Goal: Task Accomplishment & Management: Manage account settings

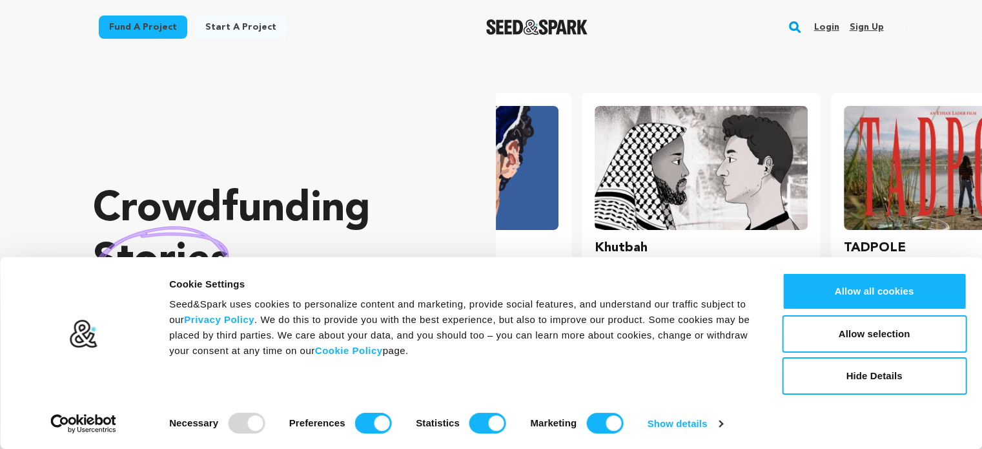
scroll to position [0, 259]
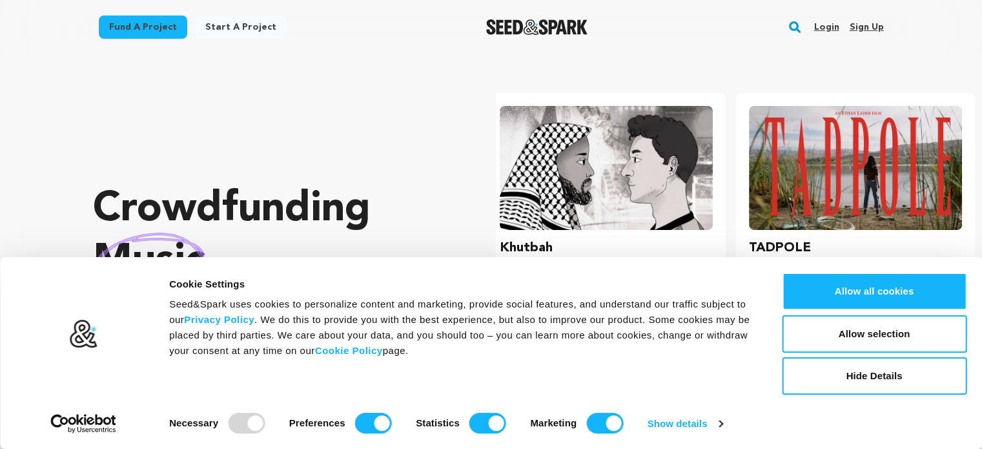
click at [870, 27] on link "Sign up" at bounding box center [866, 27] width 34 height 21
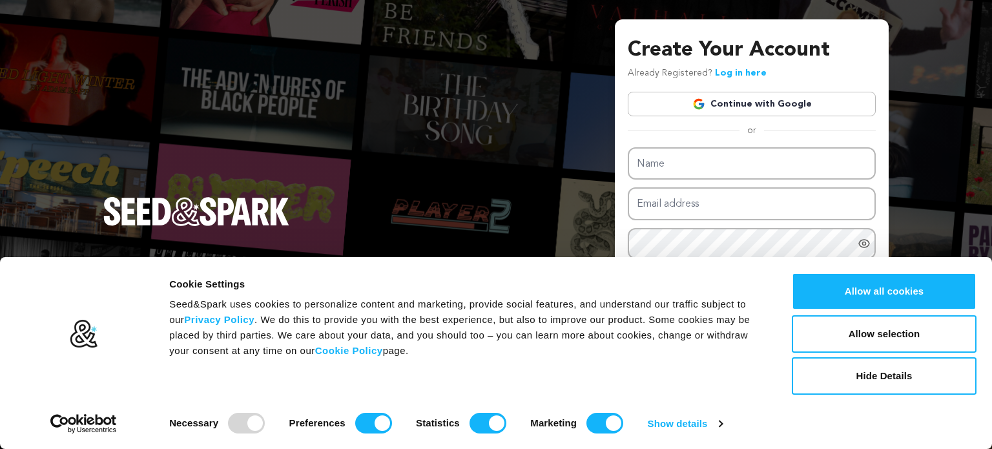
click at [777, 108] on link "Continue with Google" at bounding box center [752, 104] width 248 height 25
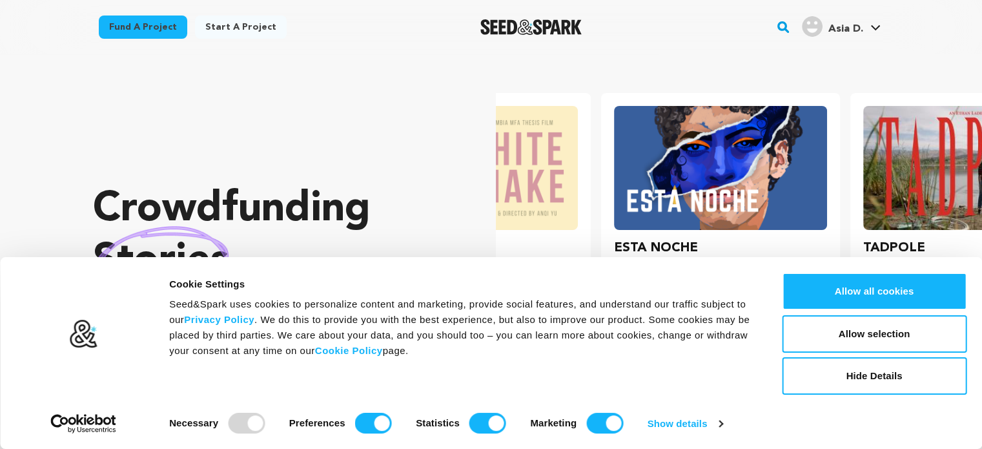
scroll to position [0, 259]
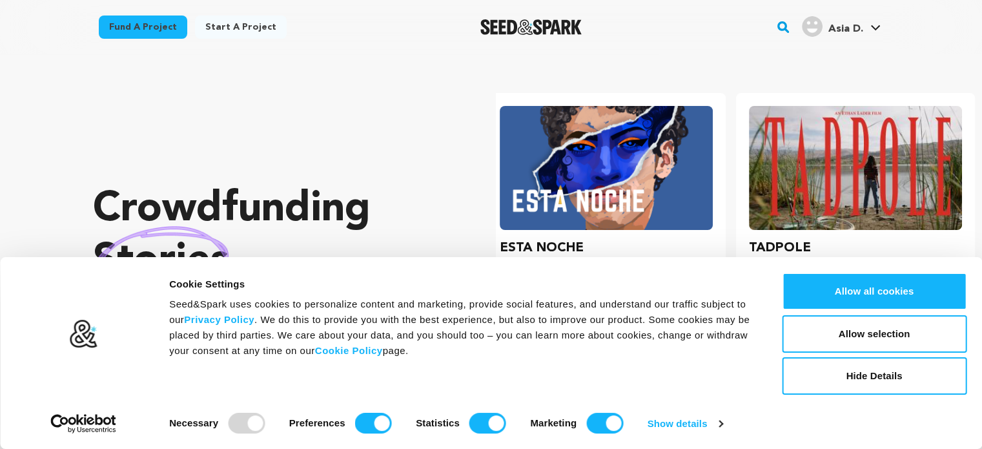
click at [859, 26] on span "Asia D." at bounding box center [845, 29] width 35 height 10
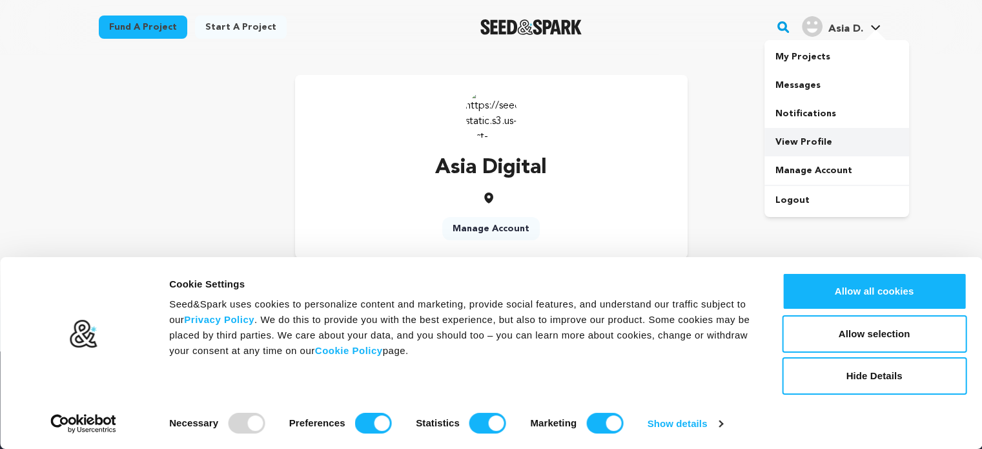
click at [803, 144] on link "View Profile" at bounding box center [836, 142] width 145 height 28
click at [498, 117] on img at bounding box center [491, 114] width 52 height 52
click at [488, 227] on link "Manage Account" at bounding box center [490, 228] width 97 height 23
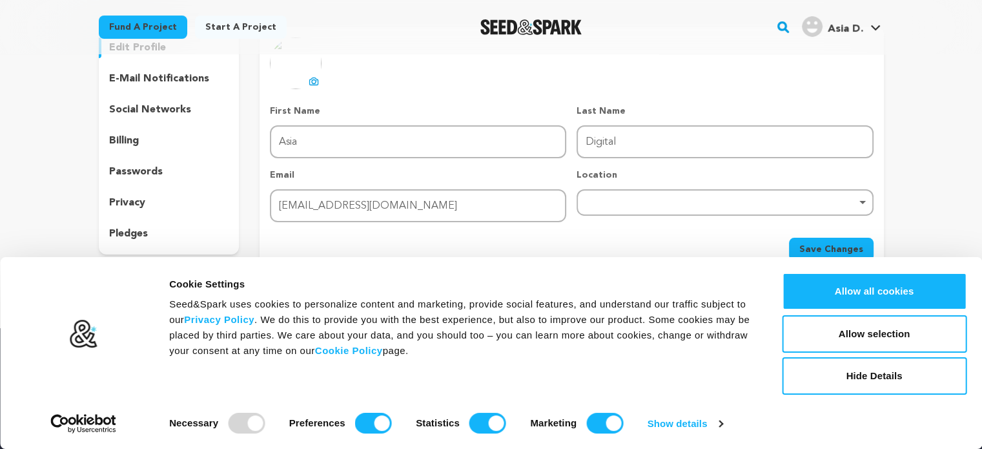
scroll to position [106, 0]
click at [162, 112] on p "social networks" at bounding box center [150, 110] width 82 height 15
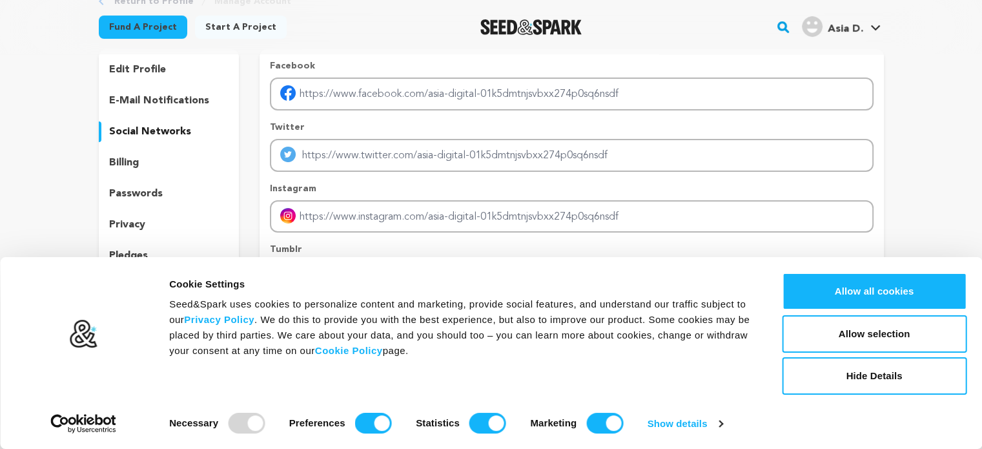
scroll to position [85, 0]
click at [164, 77] on div "edit profile" at bounding box center [169, 70] width 141 height 21
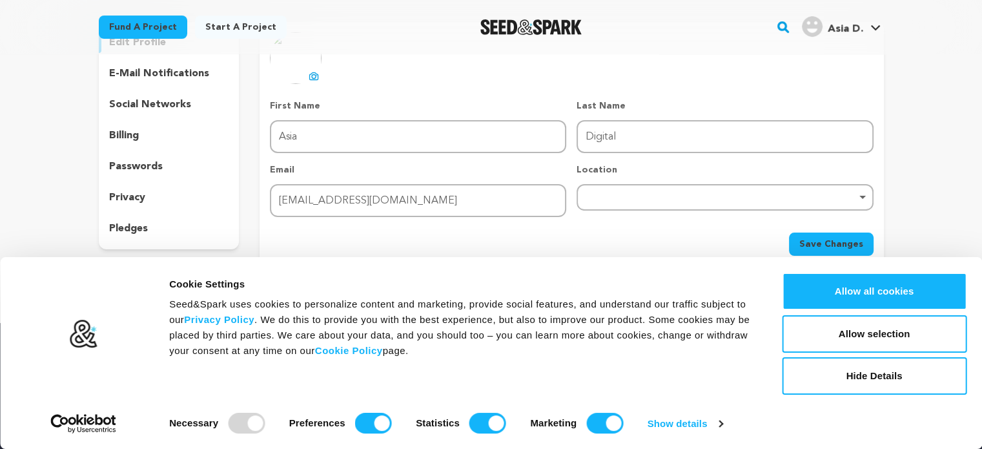
scroll to position [103, 0]
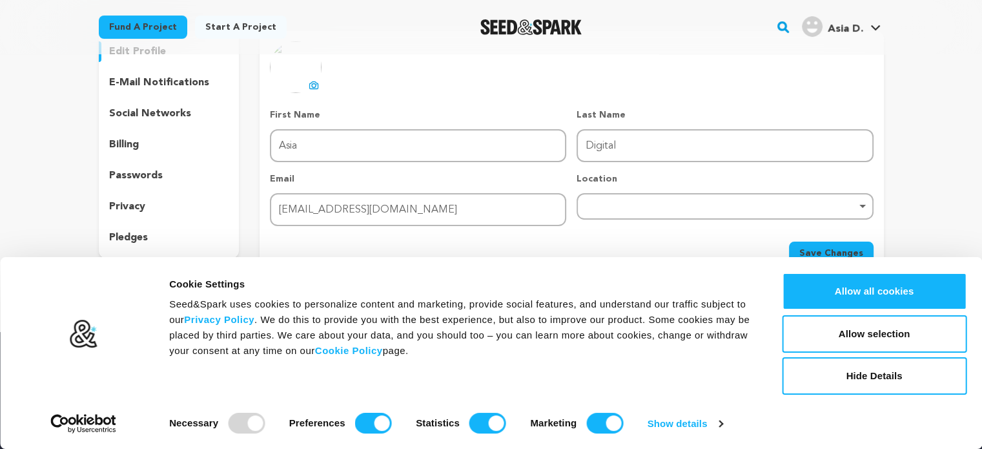
click at [638, 204] on div "Remove item" at bounding box center [724, 205] width 283 height 5
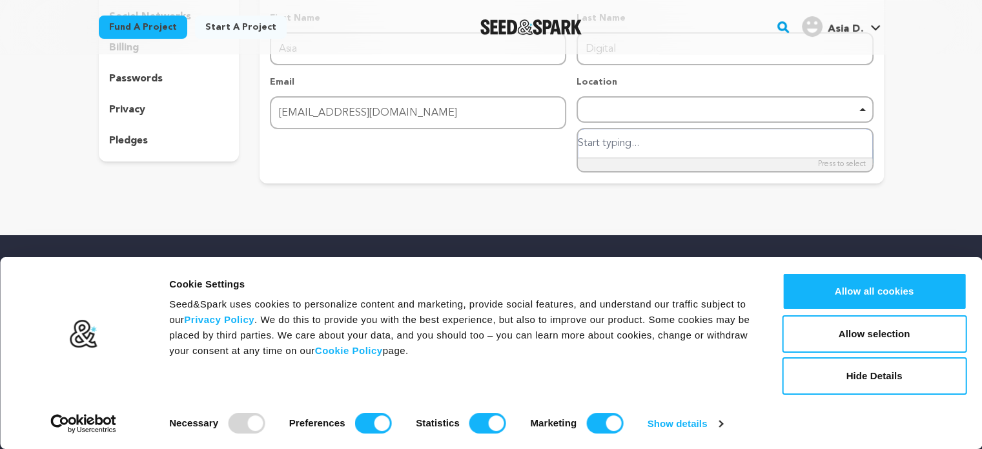
scroll to position [209, 0]
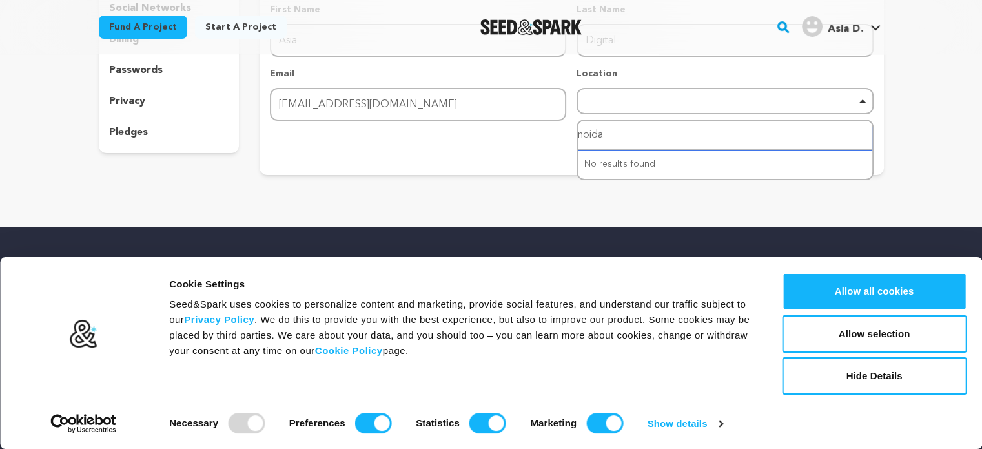
type input "noida"
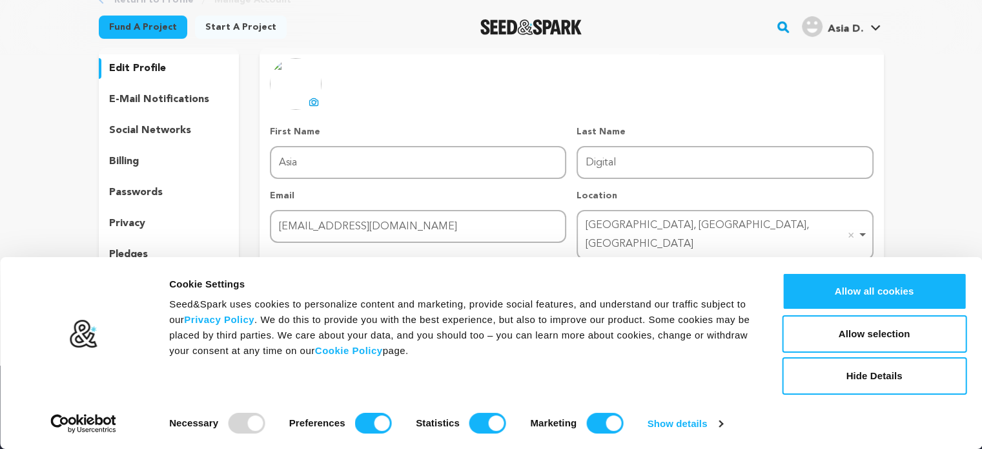
scroll to position [87, 0]
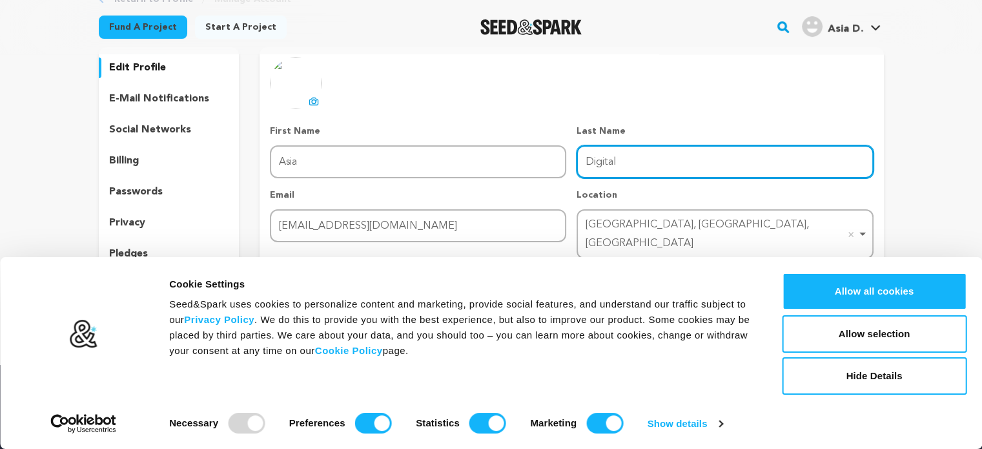
click at [622, 159] on input "Digital" at bounding box center [725, 161] width 296 height 33
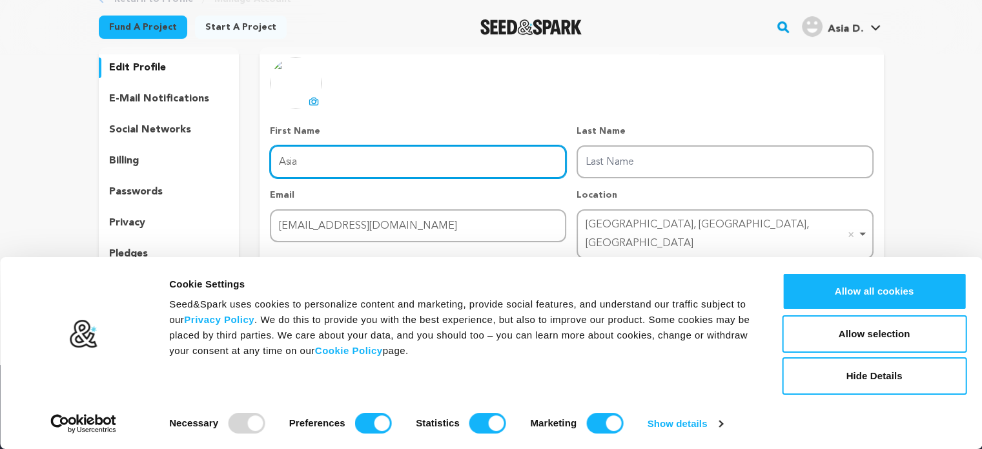
click at [318, 150] on input "Asia" at bounding box center [418, 161] width 296 height 33
click at [318, 150] on input "First Name" at bounding box center [418, 161] width 296 height 33
click at [307, 166] on input "Digitalasiaa1" at bounding box center [418, 161] width 296 height 33
click at [343, 159] on input "Digitalasiaa1" at bounding box center [418, 161] width 296 height 33
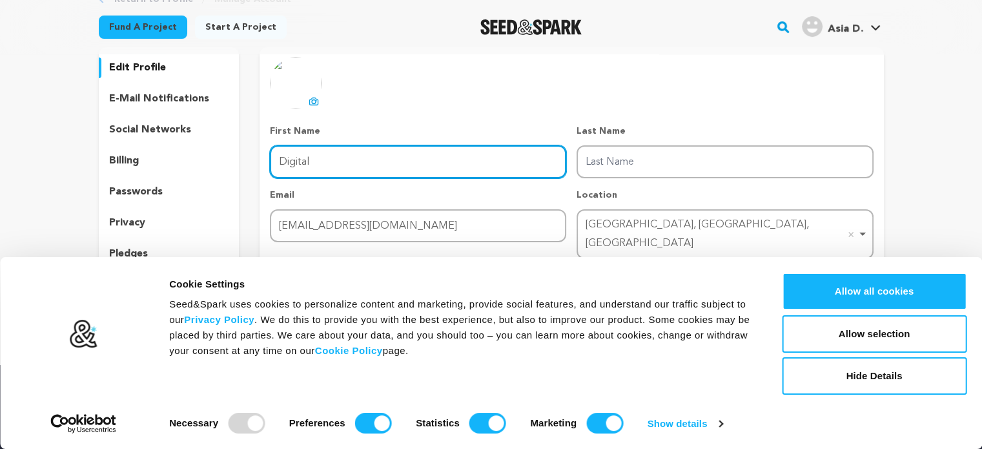
type input "Digital"
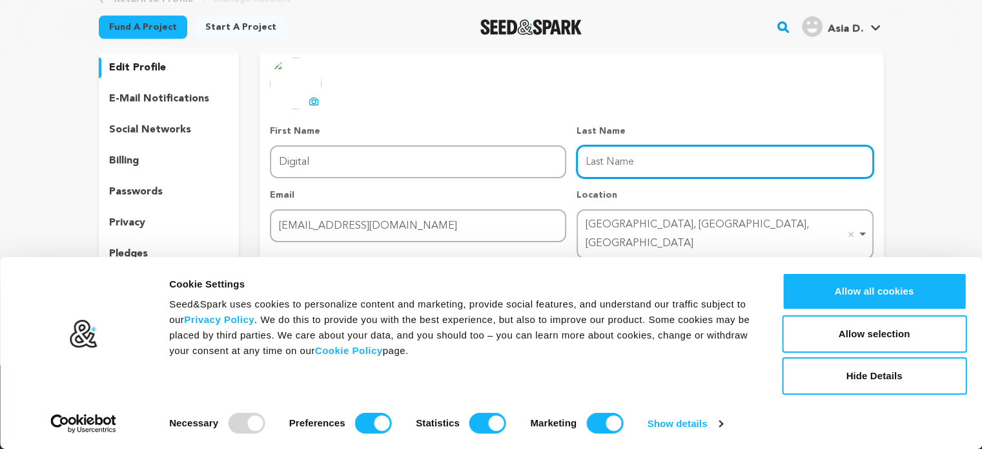
click at [598, 174] on input "Last Name" at bounding box center [725, 161] width 296 height 33
type input "Asia"
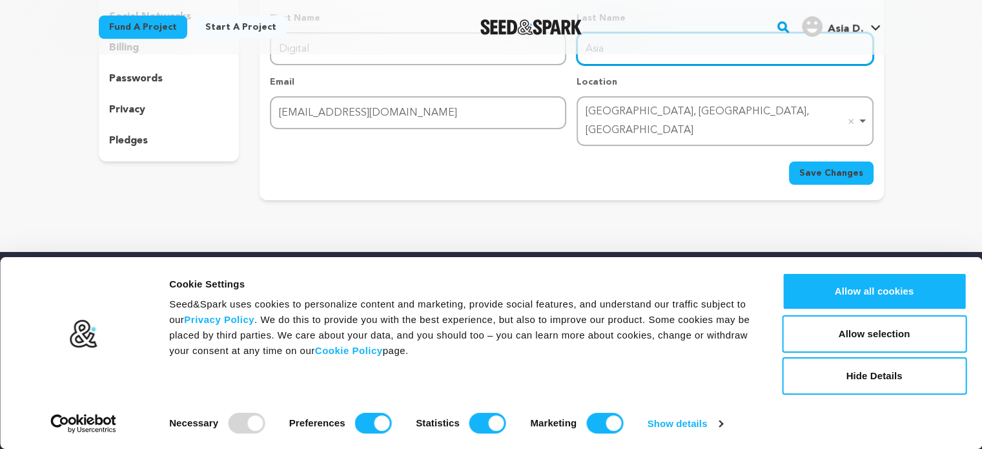
scroll to position [201, 0]
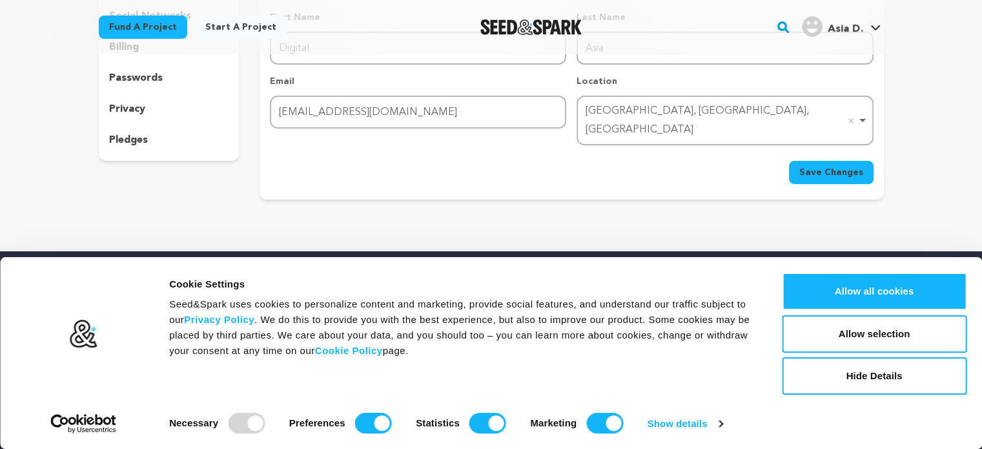
click at [829, 166] on span "Save Changes" at bounding box center [831, 172] width 64 height 13
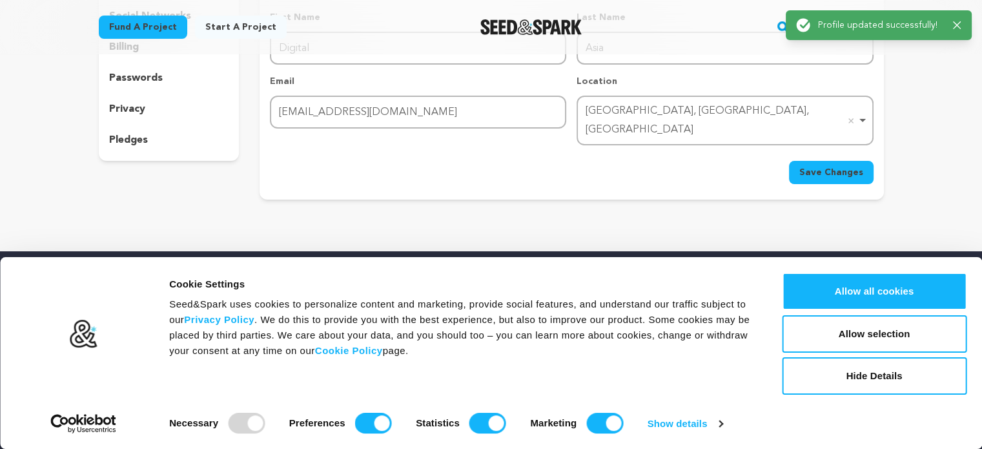
scroll to position [0, 0]
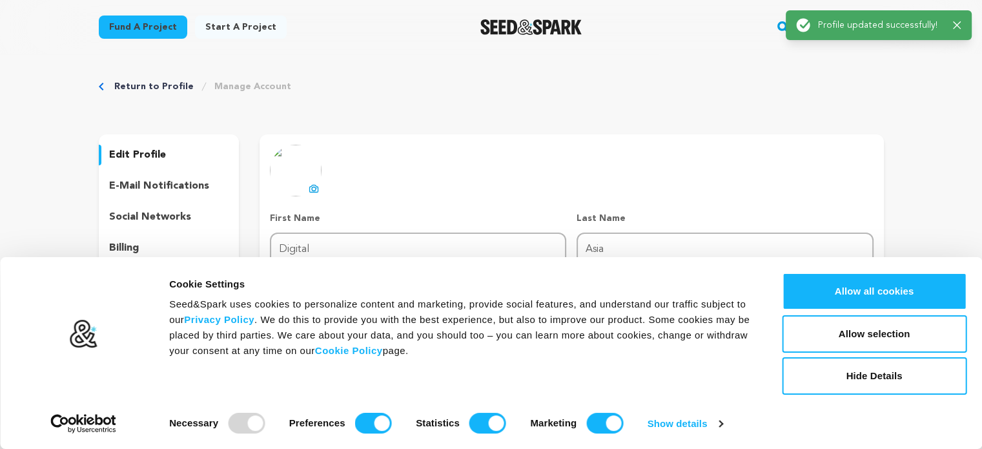
click at [163, 222] on p "social networks" at bounding box center [150, 216] width 82 height 15
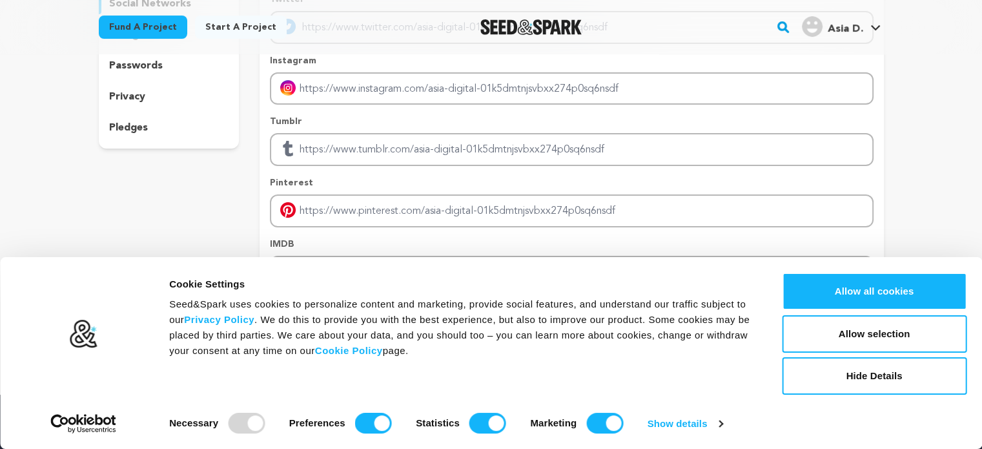
scroll to position [207, 0]
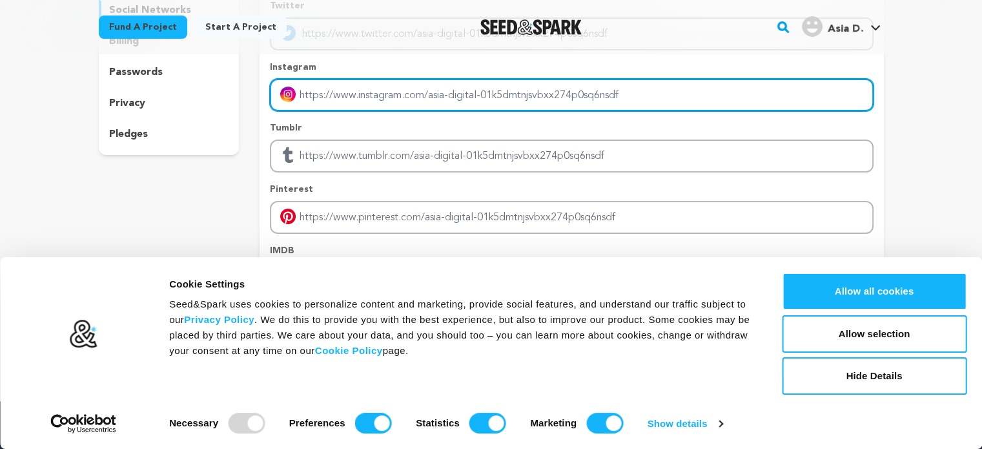
click at [434, 90] on input "Enter instagram handle link" at bounding box center [571, 95] width 603 height 33
type input "[URL][DOMAIN_NAME][DOMAIN_NAME]"
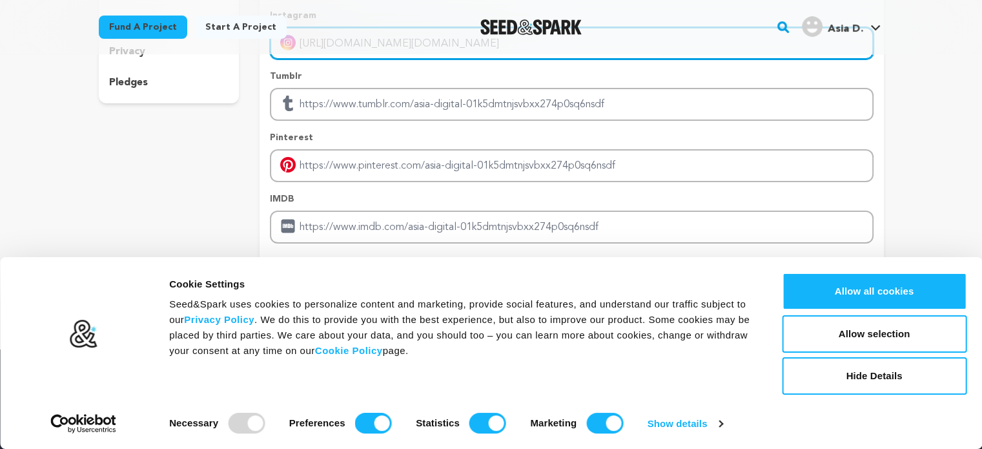
scroll to position [260, 0]
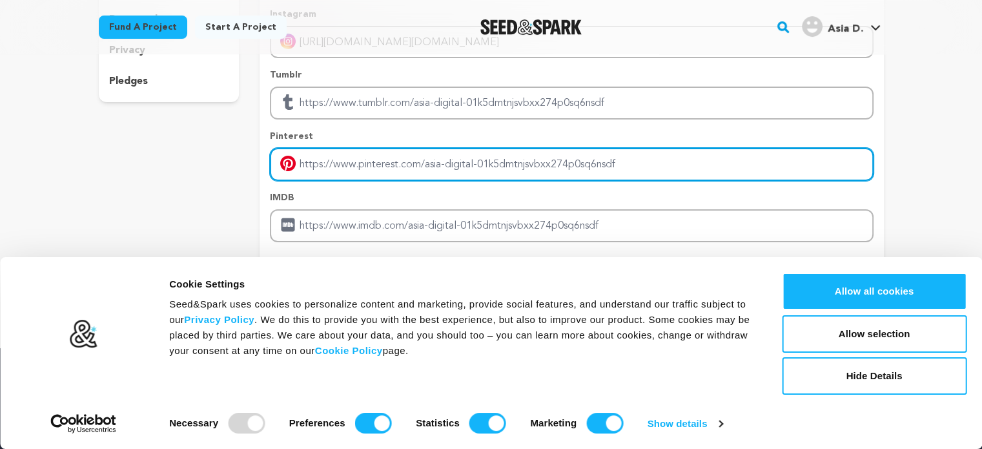
click at [415, 161] on input "Enter pinterest profile link" at bounding box center [571, 164] width 603 height 33
click at [477, 158] on input "Enter pinterest profile link" at bounding box center [571, 164] width 603 height 33
paste input "[URL][DOMAIN_NAME]"
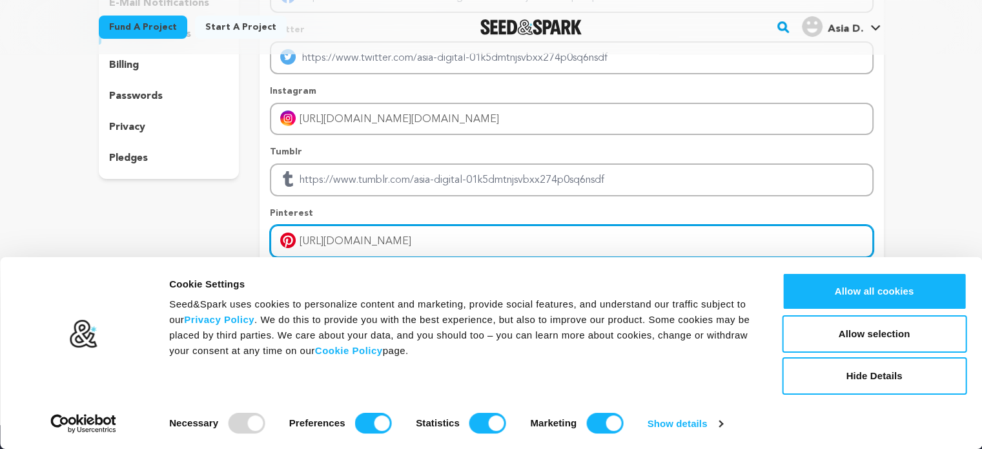
scroll to position [182, 0]
type input "[URL][DOMAIN_NAME]"
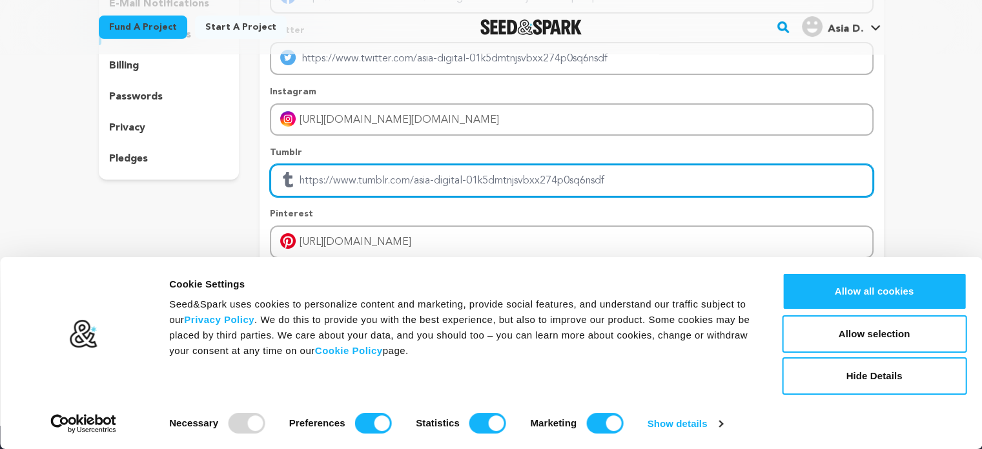
click at [387, 183] on input "Enter tubmlr profile link" at bounding box center [571, 180] width 603 height 33
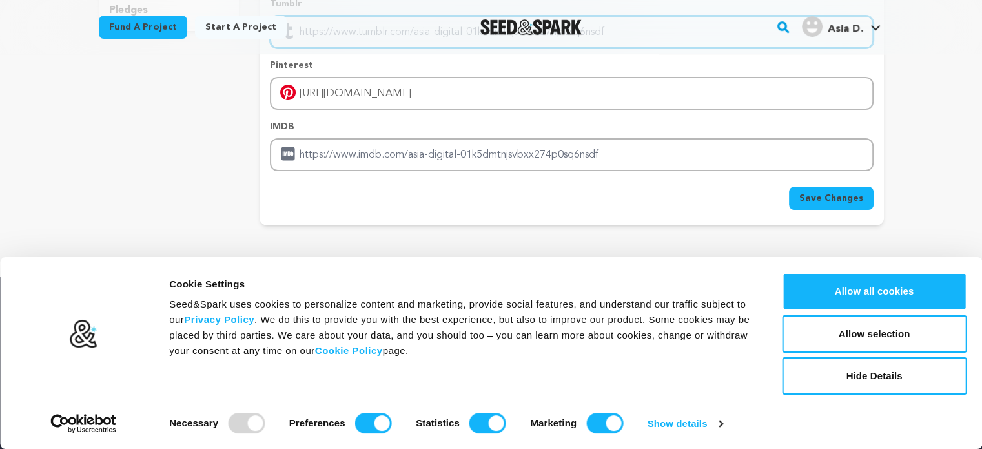
scroll to position [332, 0]
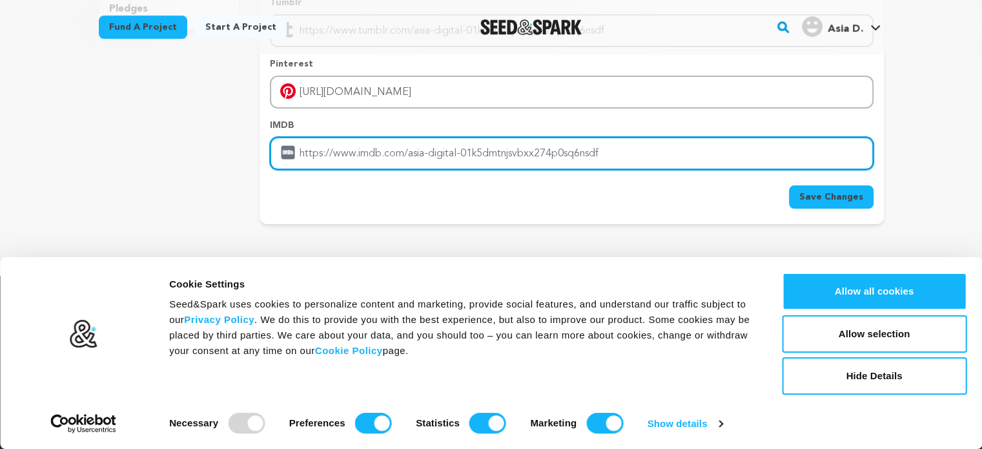
click at [383, 154] on input "Enter IMDB profile link" at bounding box center [571, 153] width 603 height 33
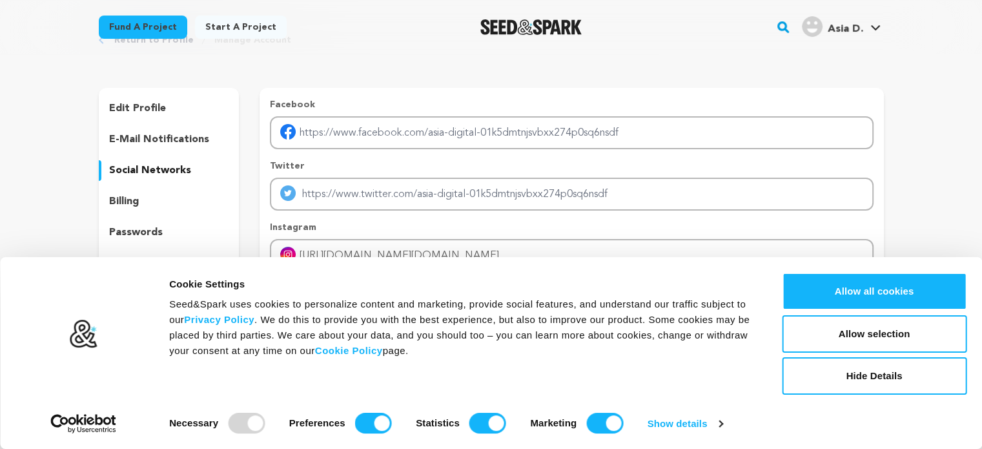
scroll to position [40, 0]
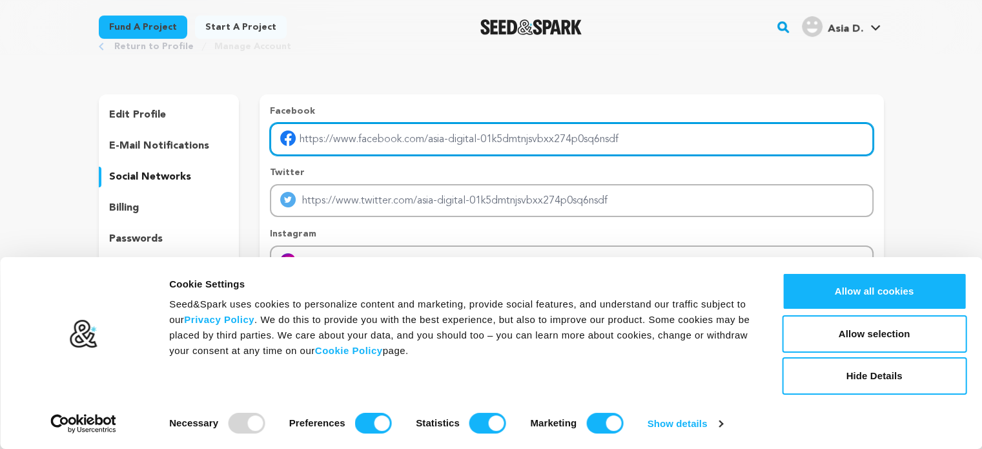
click at [478, 130] on input "Enter facebook profile link" at bounding box center [571, 139] width 603 height 33
type input "[URL][DOMAIN_NAME]"
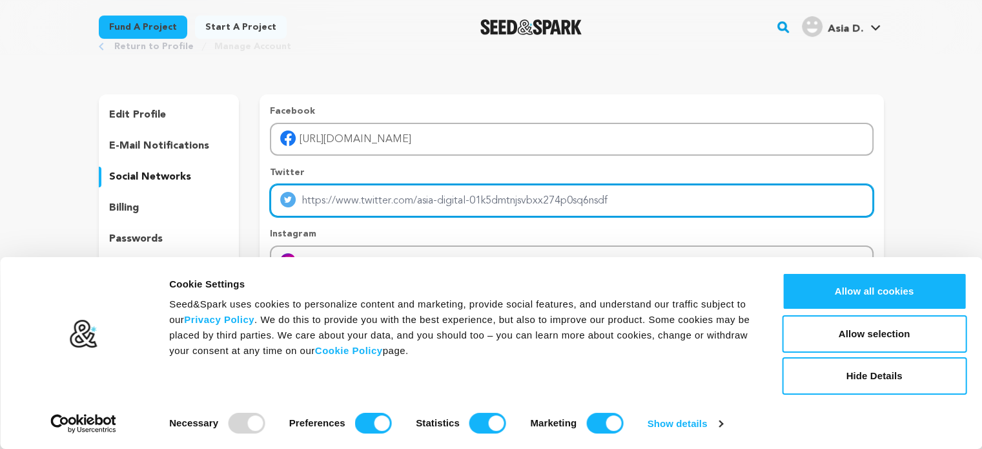
click at [467, 202] on input "Enter twitter profile link" at bounding box center [571, 200] width 603 height 33
type input "[URL][DOMAIN_NAME]"
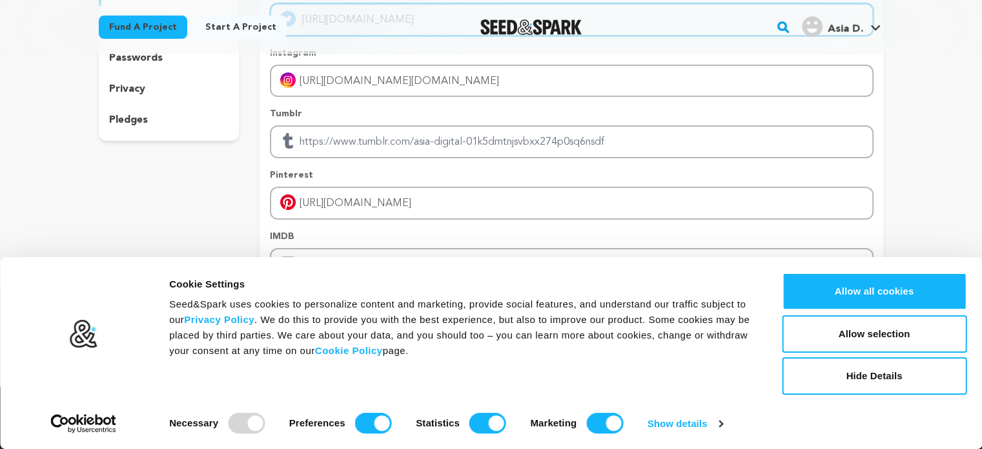
scroll to position [214, 0]
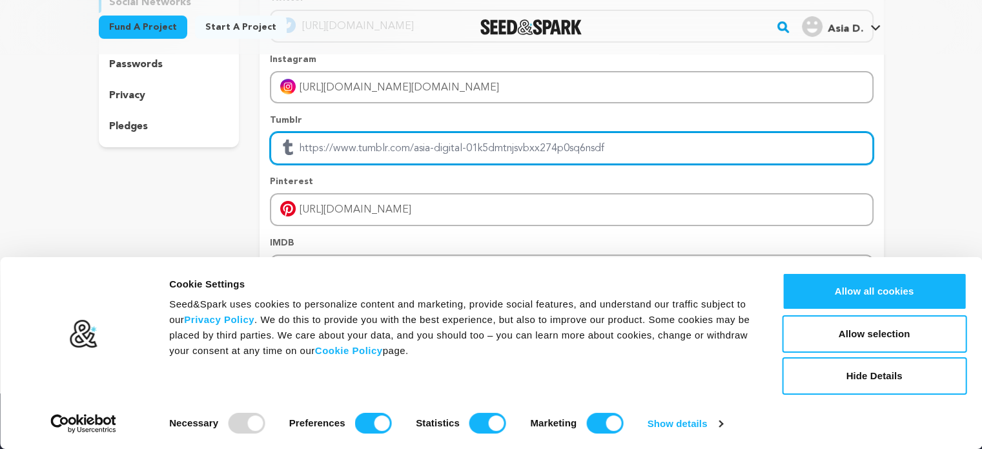
click at [440, 152] on input "Enter tubmlr profile link" at bounding box center [571, 148] width 603 height 33
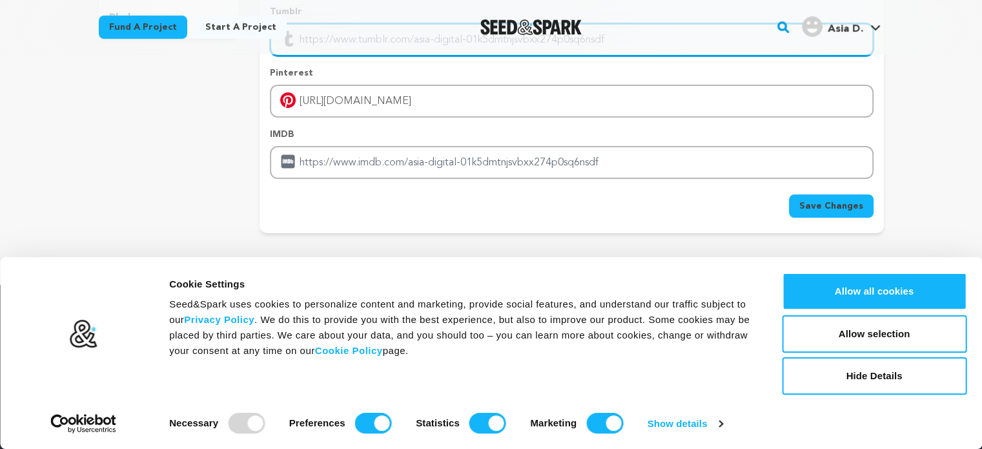
scroll to position [329, 0]
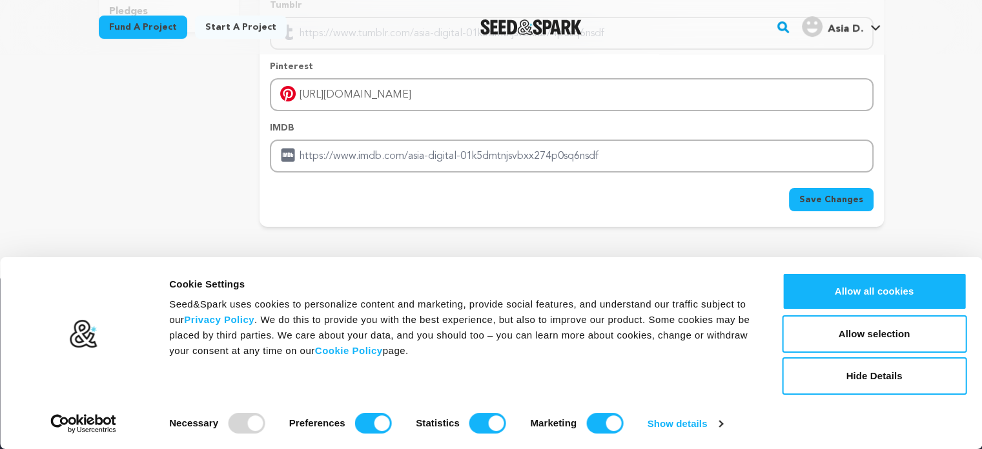
click at [820, 196] on span "Save Changes" at bounding box center [831, 199] width 64 height 13
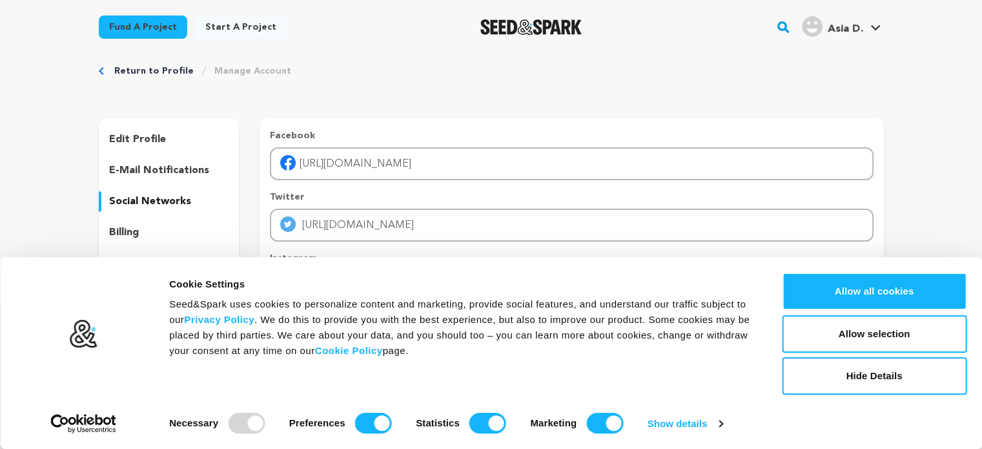
scroll to position [15, 0]
click at [807, 132] on link "View Profile" at bounding box center [836, 142] width 145 height 28
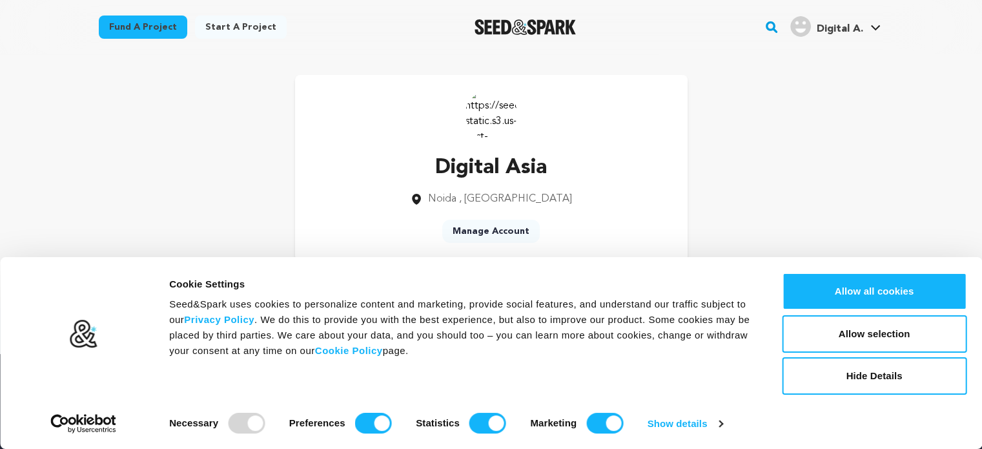
click at [483, 133] on img at bounding box center [491, 114] width 52 height 52
click at [488, 126] on img at bounding box center [491, 114] width 52 height 52
click at [516, 125] on div "Digital Asia Noida , Uttar Pradesh Manage Account" at bounding box center [491, 168] width 393 height 186
click at [504, 113] on img at bounding box center [491, 114] width 52 height 52
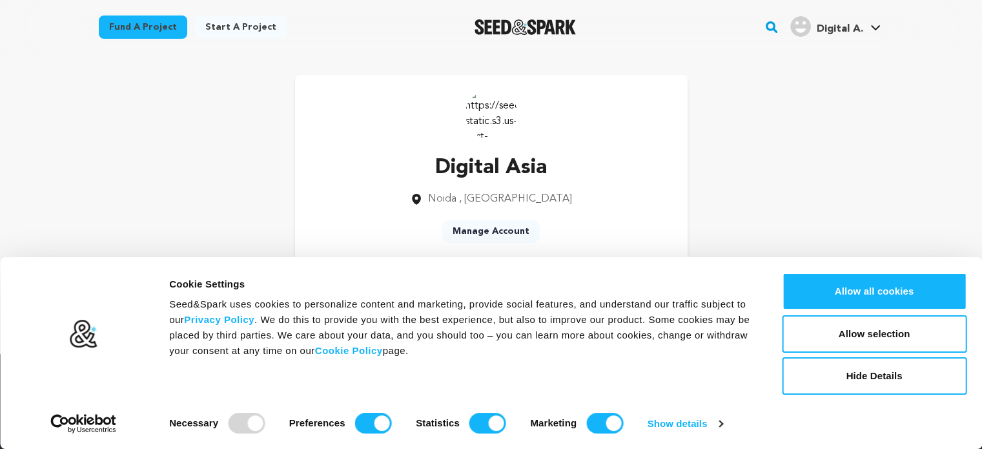
click at [504, 113] on img at bounding box center [491, 114] width 52 height 52
click at [491, 115] on img at bounding box center [491, 114] width 52 height 52
click at [474, 112] on img at bounding box center [491, 114] width 52 height 52
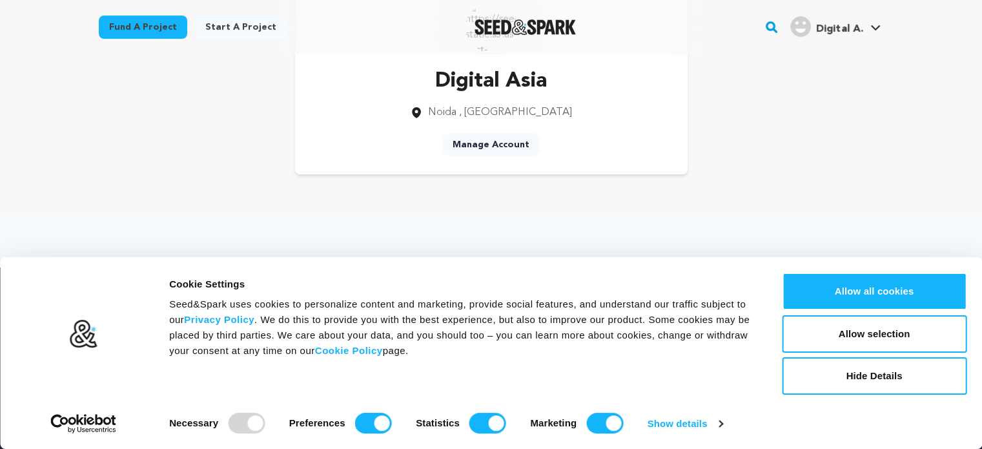
scroll to position [90, 0]
click at [489, 139] on link "Manage Account" at bounding box center [490, 140] width 97 height 23
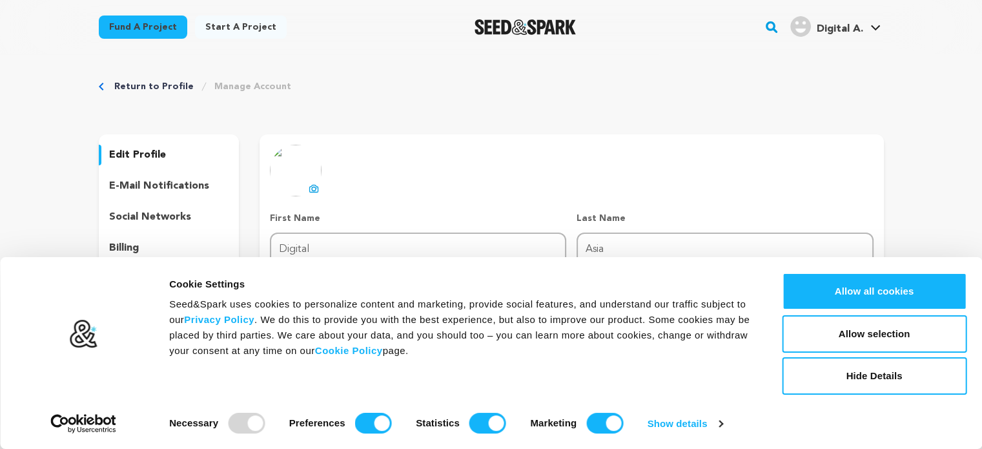
click at [314, 183] on icon at bounding box center [314, 188] width 10 height 10
click at [313, 190] on icon at bounding box center [314, 189] width 5 height 4
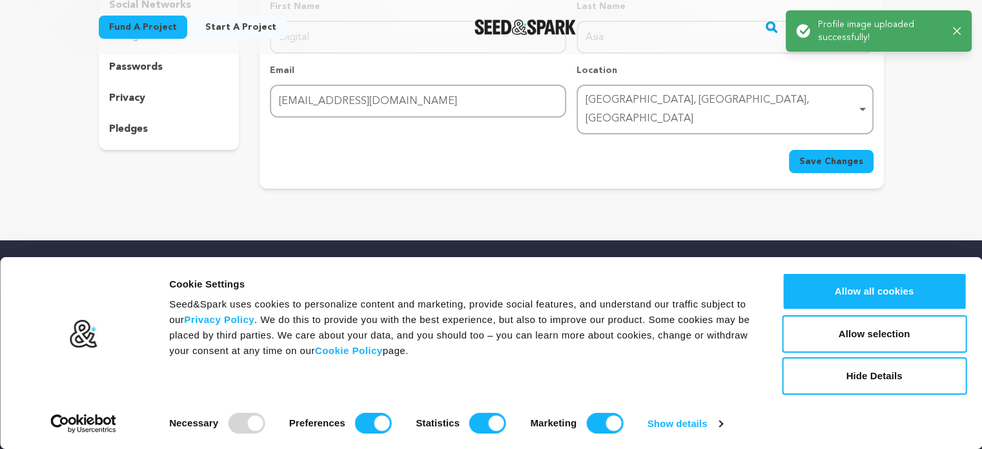
scroll to position [212, 0]
click at [816, 155] on span "Save Changes" at bounding box center [831, 161] width 64 height 13
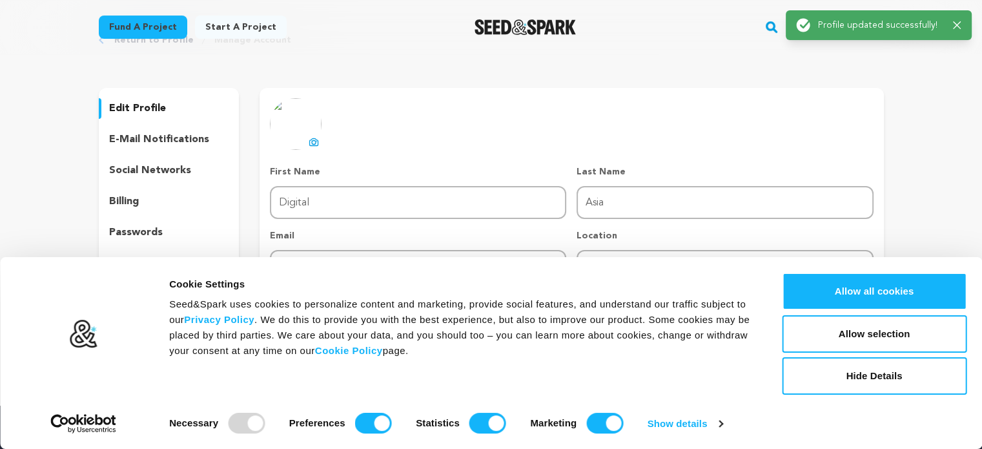
scroll to position [0, 0]
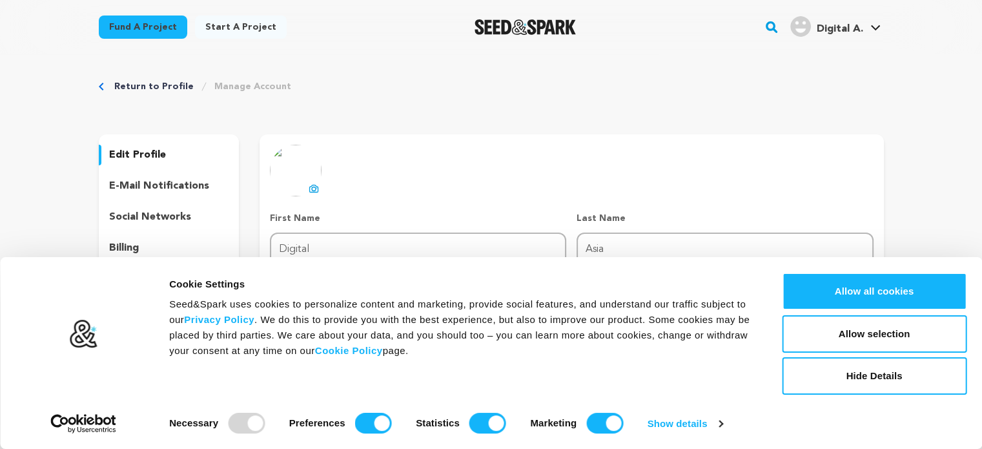
click at [839, 76] on div "Return to Profile Manage Account edit profile e-mail notifications social netwo…" at bounding box center [491, 242] width 826 height 377
click at [839, 30] on span "Digital A." at bounding box center [839, 29] width 46 height 10
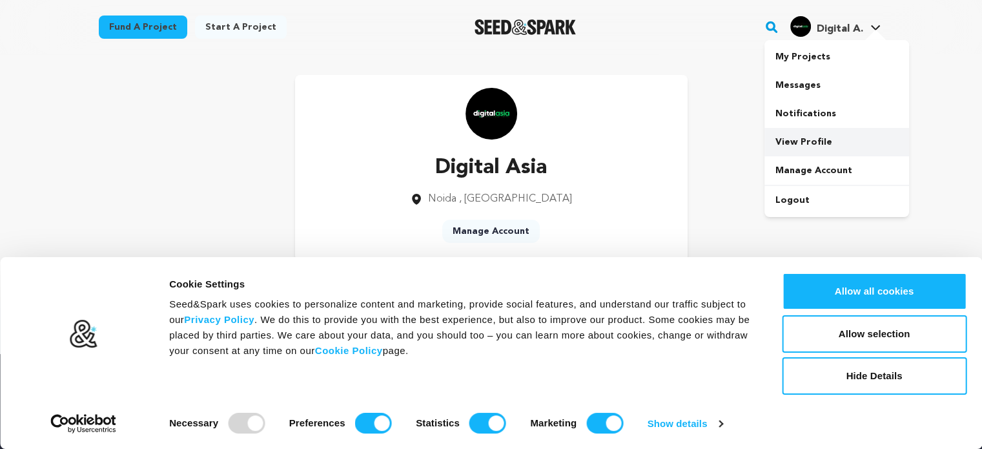
click at [795, 144] on link "View Profile" at bounding box center [836, 142] width 145 height 28
click at [813, 170] on link "Manage Account" at bounding box center [836, 170] width 145 height 28
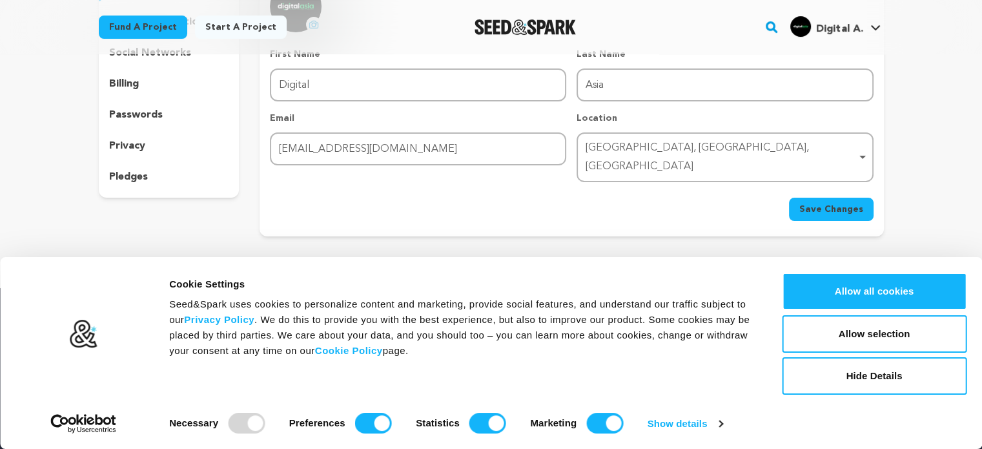
scroll to position [163, 0]
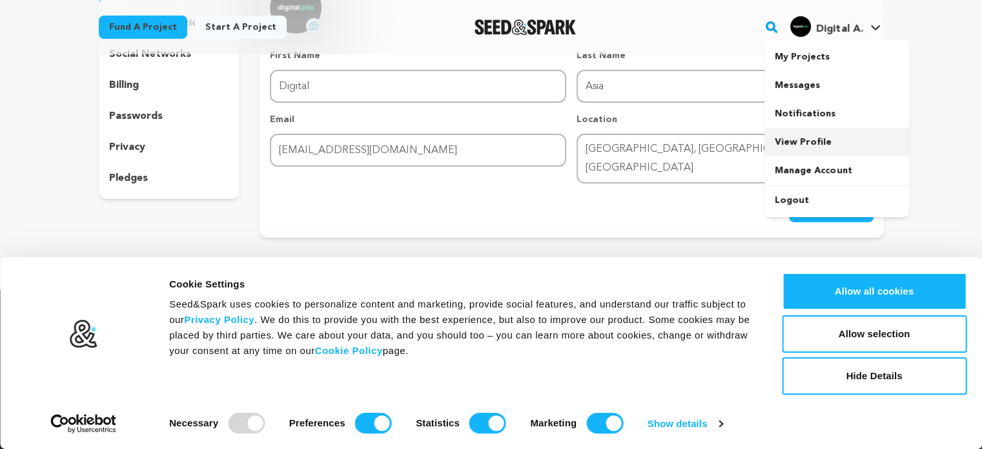
click at [805, 145] on link "View Profile" at bounding box center [836, 142] width 145 height 28
